Goal: Obtain resource: Obtain resource

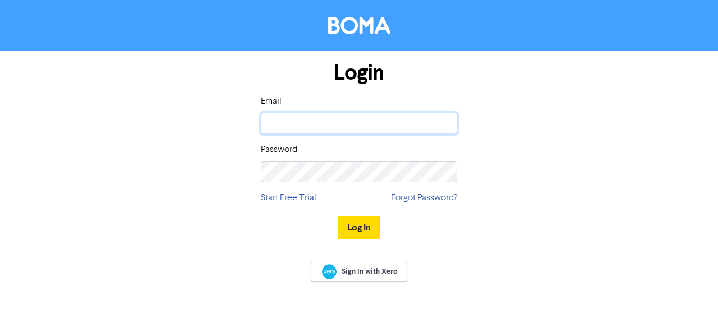
type input "[EMAIL_ADDRESS][DOMAIN_NAME]"
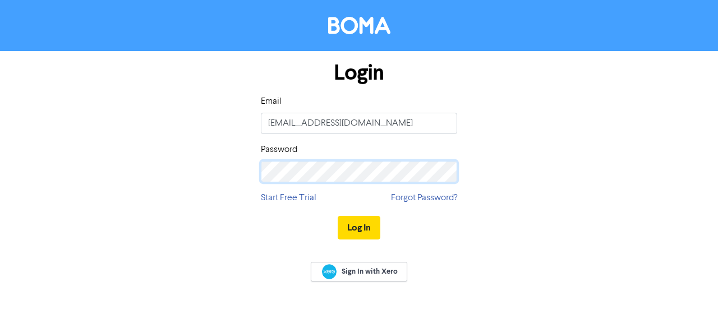
click at [358, 227] on button "Log In" at bounding box center [359, 228] width 43 height 24
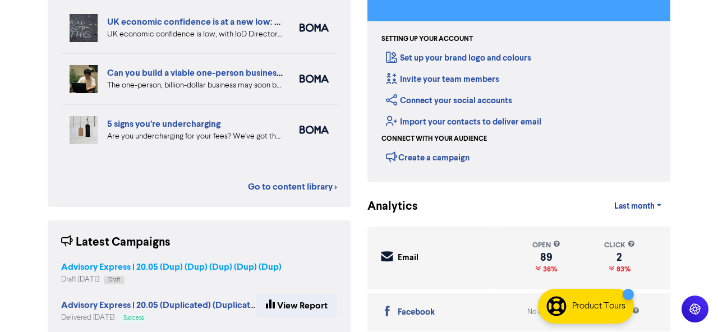
scroll to position [132, 0]
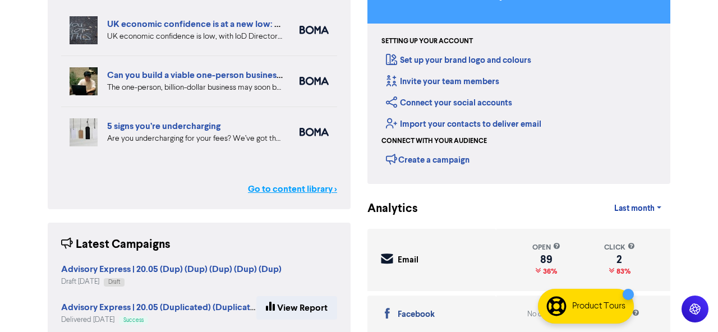
click at [280, 188] on link "Go to content library >" at bounding box center [292, 188] width 89 height 13
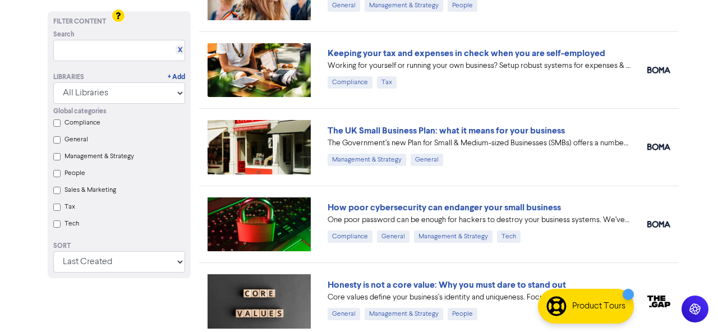
scroll to position [657, 0]
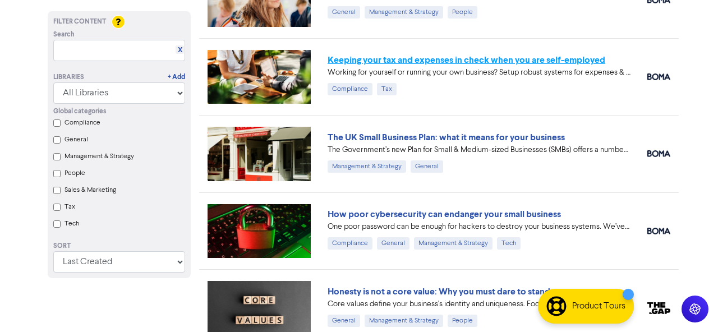
click at [383, 62] on link "Keeping your tax and expenses in check when you are self-employed" at bounding box center [467, 59] width 278 height 11
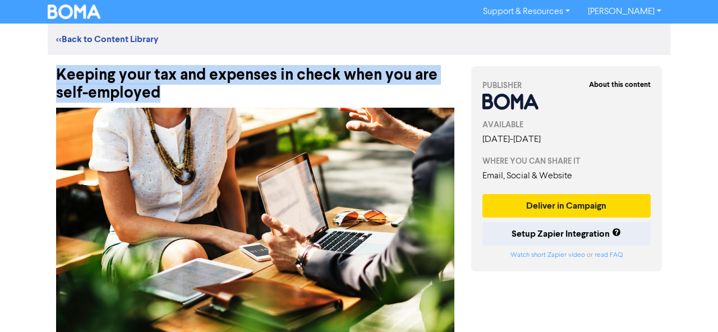
drag, startPoint x: 56, startPoint y: 73, endPoint x: 183, endPoint y: 90, distance: 127.9
click at [183, 90] on div "Keeping your tax and expenses in check when you are self-employed" at bounding box center [255, 78] width 398 height 47
copy div "Keeping your tax and expenses in check when you are self-employed"
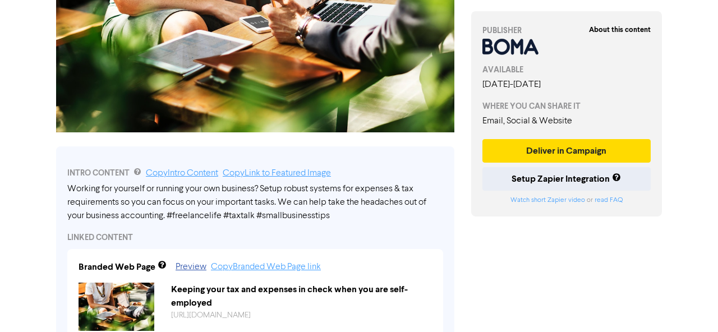
scroll to position [228, 0]
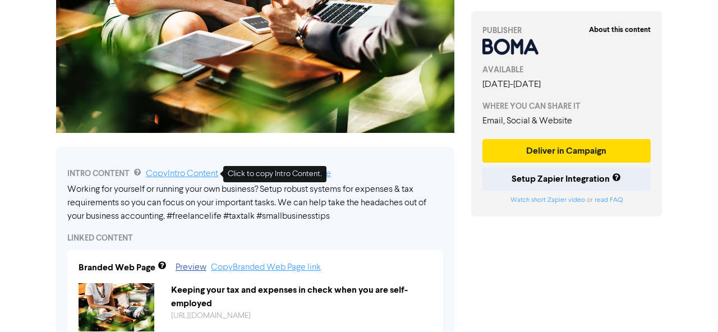
click at [197, 173] on link "Copy Intro Content" at bounding box center [182, 173] width 72 height 9
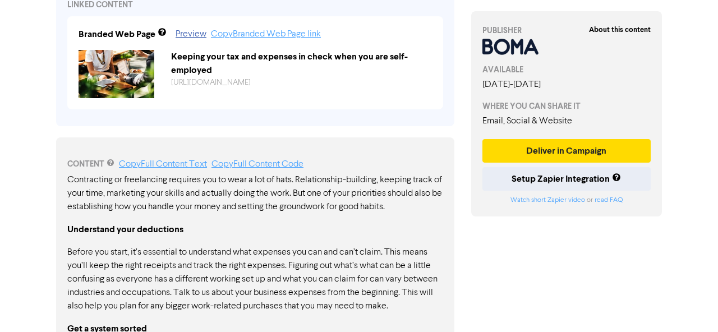
scroll to position [465, 0]
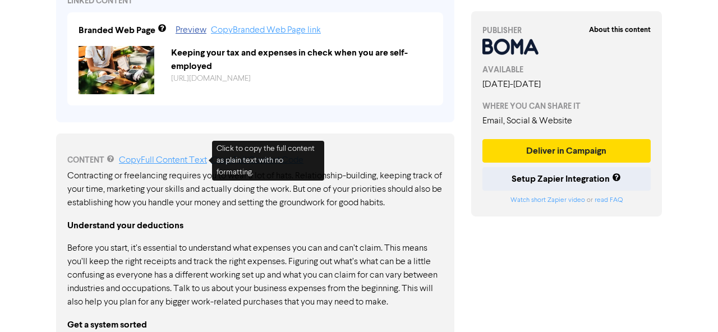
click at [180, 159] on link "Copy Full Content Text" at bounding box center [163, 160] width 88 height 9
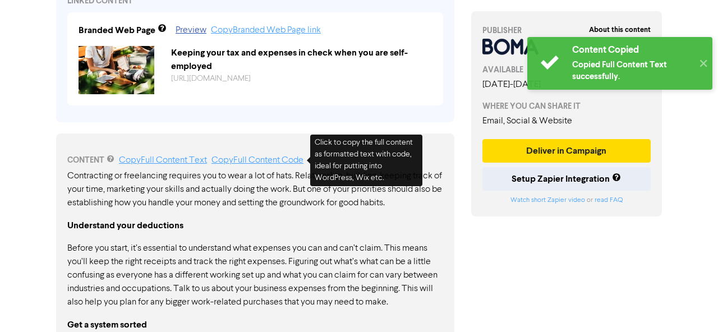
click at [262, 159] on link "Copy Full Content Code" at bounding box center [257, 160] width 92 height 9
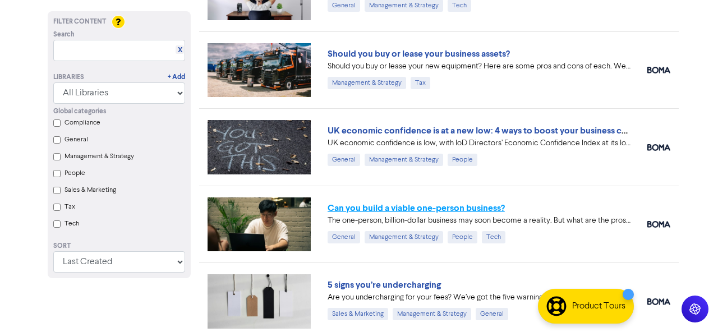
scroll to position [200, 0]
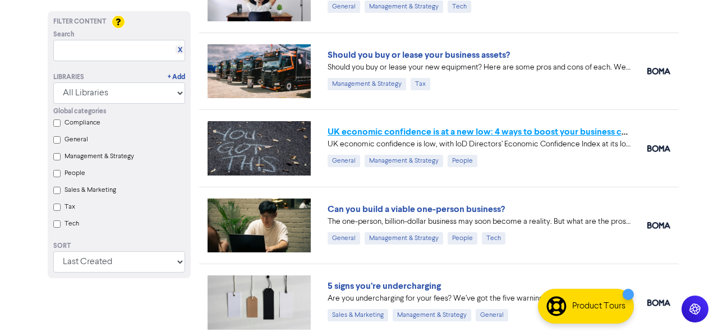
click at [439, 132] on link "UK economic confidence is at a new low: 4 ways to boost your business confidence" at bounding box center [496, 131] width 336 height 11
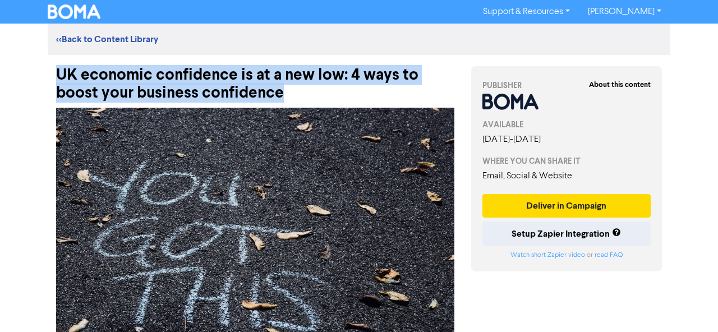
drag, startPoint x: 57, startPoint y: 72, endPoint x: 320, endPoint y: 86, distance: 262.9
click at [320, 86] on div "UK economic confidence is at a new low: 4 ways to boost your business confidence" at bounding box center [255, 78] width 398 height 47
copy div "UK economic confidence is at a new low: 4 ways to boost your business confidence"
click at [94, 34] on link "<< Back to Content Library" at bounding box center [107, 39] width 102 height 11
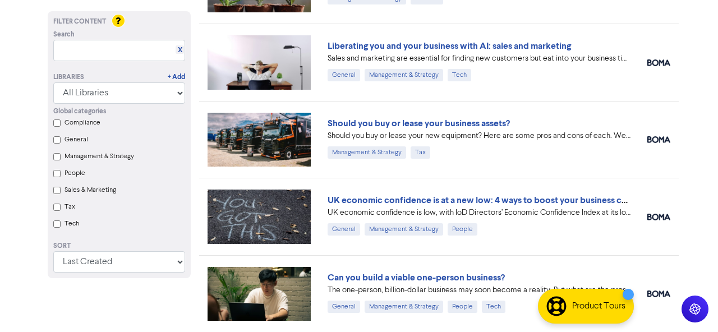
scroll to position [136, 0]
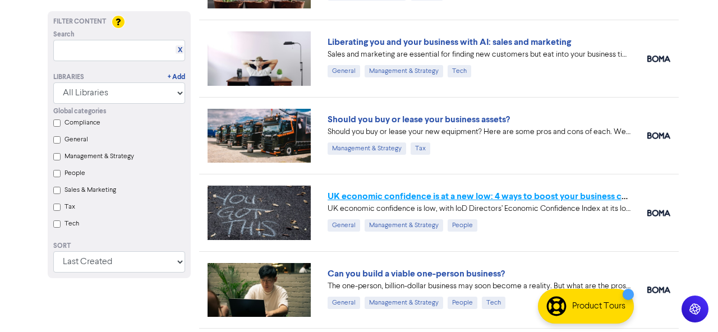
click at [374, 196] on link "UK economic confidence is at a new low: 4 ways to boost your business confidence" at bounding box center [496, 196] width 336 height 11
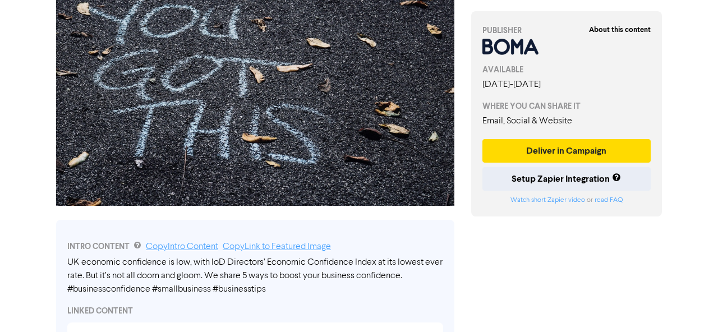
scroll to position [303, 0]
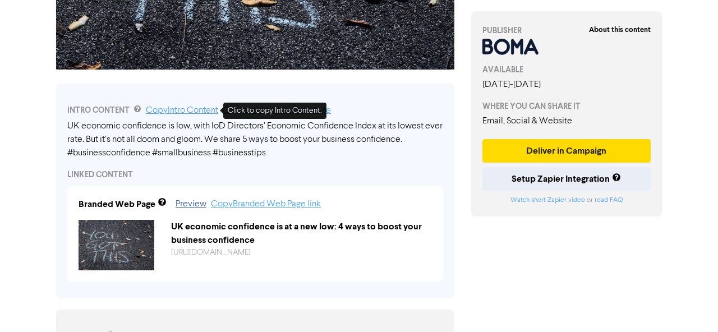
click at [190, 110] on link "Copy Intro Content" at bounding box center [182, 110] width 72 height 9
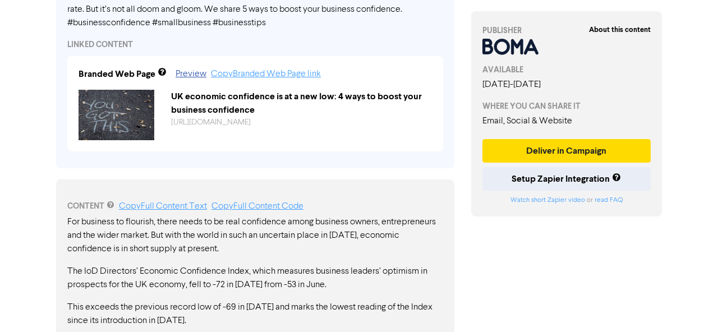
scroll to position [435, 0]
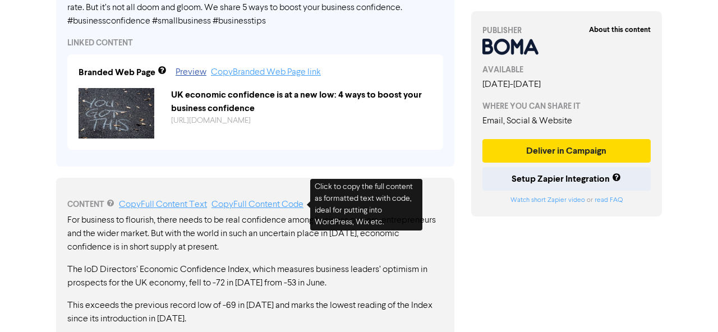
click at [280, 205] on link "Copy Full Content Code" at bounding box center [257, 204] width 92 height 9
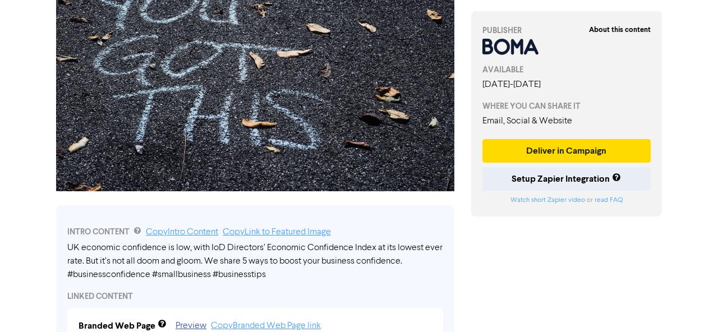
scroll to position [180, 0]
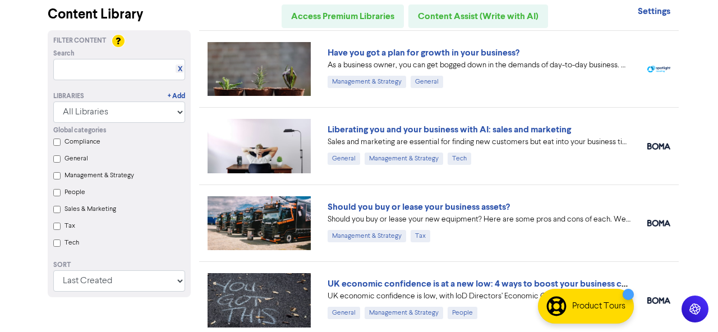
scroll to position [44, 0]
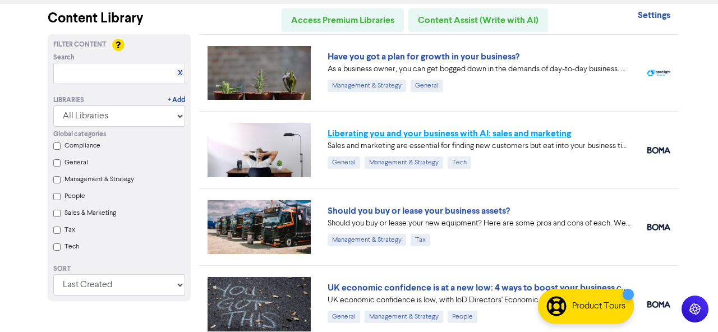
click at [404, 132] on link "Liberating you and your business with AI: sales and marketing" at bounding box center [449, 133] width 243 height 11
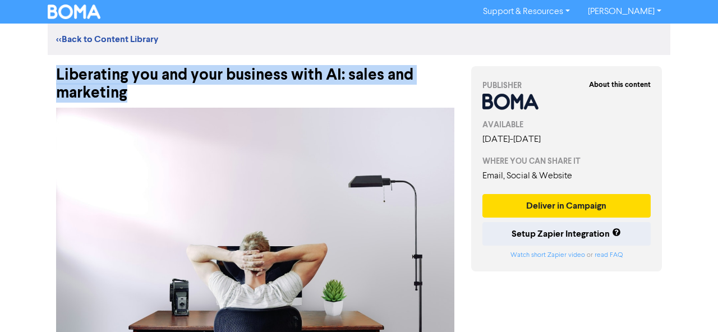
drag, startPoint x: 56, startPoint y: 76, endPoint x: 149, endPoint y: 91, distance: 94.4
click at [149, 91] on div "Liberating you and your business with AI: sales and marketing" at bounding box center [255, 78] width 398 height 47
copy div "Liberating you and your business with AI: sales and marketing"
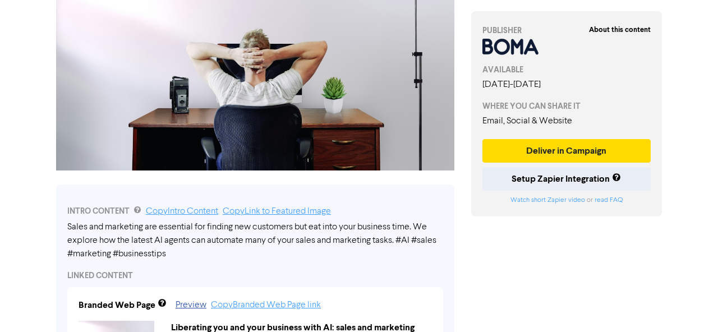
scroll to position [209, 0]
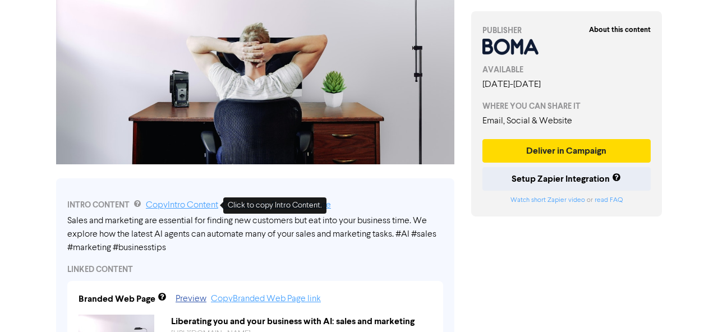
click at [171, 202] on link "Copy Intro Content" at bounding box center [182, 205] width 72 height 9
click at [186, 206] on link "Copy Intro Content" at bounding box center [182, 205] width 72 height 9
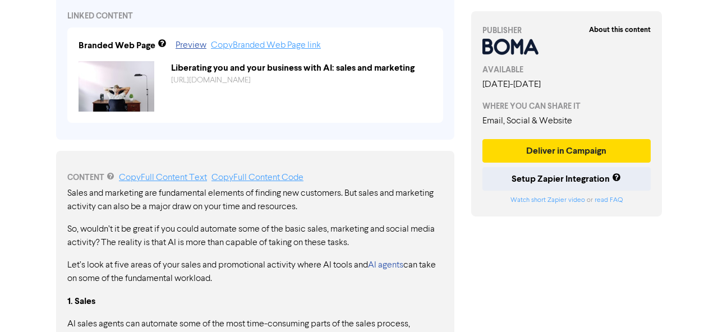
scroll to position [473, 0]
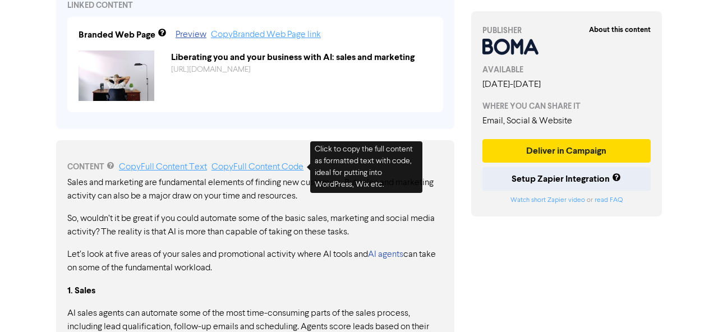
click at [257, 167] on link "Copy Full Content Code" at bounding box center [257, 167] width 92 height 9
